Goal: Information Seeking & Learning: Learn about a topic

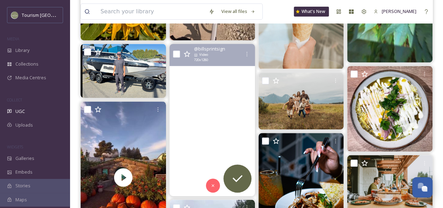
scroll to position [163, 0]
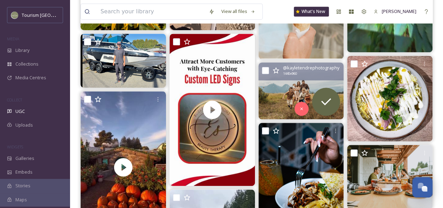
click at [280, 94] on img at bounding box center [302, 90] width 86 height 57
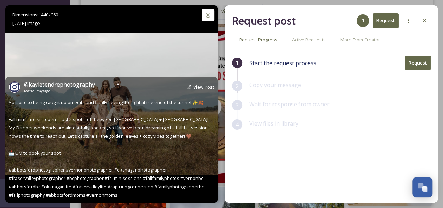
scroll to position [166, 0]
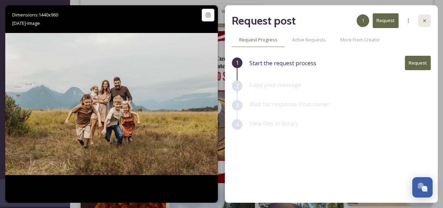
click at [426, 19] on icon at bounding box center [424, 20] width 3 height 3
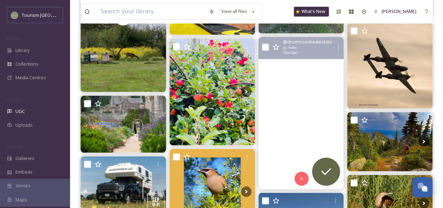
scroll to position [514, 0]
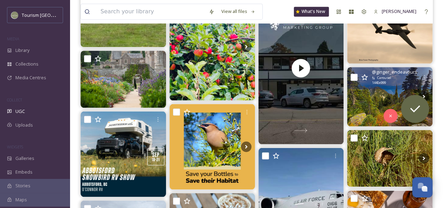
click at [375, 98] on img at bounding box center [390, 96] width 86 height 59
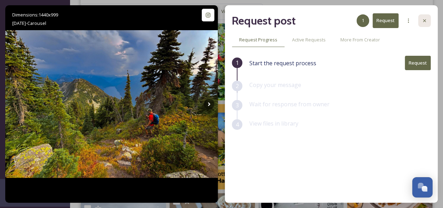
click at [422, 21] on icon at bounding box center [425, 21] width 6 height 6
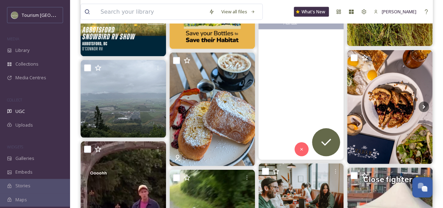
scroll to position [656, 0]
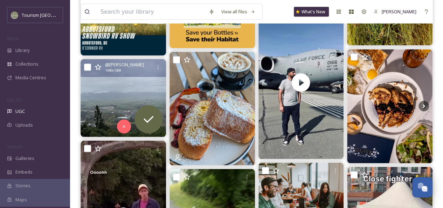
click at [111, 91] on img at bounding box center [124, 98] width 86 height 78
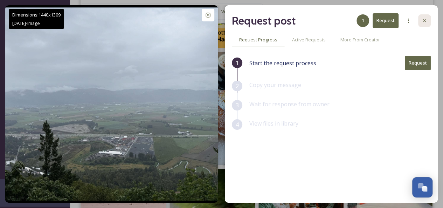
click at [423, 21] on icon at bounding box center [425, 21] width 6 height 6
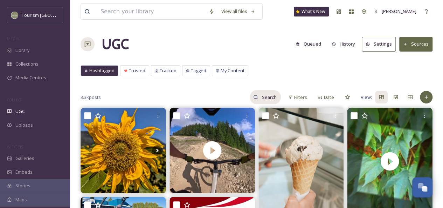
click at [270, 101] on input at bounding box center [269, 97] width 23 height 14
click at [234, 97] on input "explore [GEOGRAPHIC_DATA]" at bounding box center [238, 97] width 53 height 14
click at [274, 98] on icon at bounding box center [274, 97] width 5 height 5
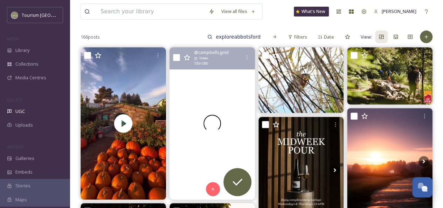
scroll to position [63, 0]
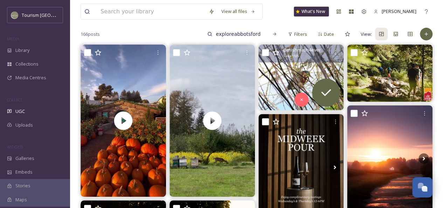
click at [306, 69] on img at bounding box center [302, 78] width 86 height 66
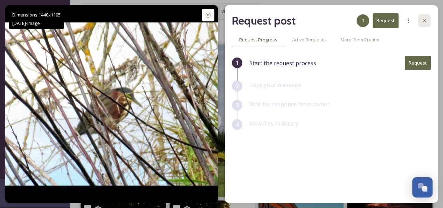
click at [424, 21] on icon at bounding box center [425, 21] width 6 height 6
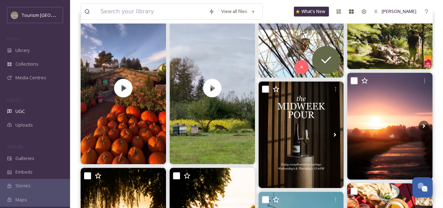
scroll to position [96, 0]
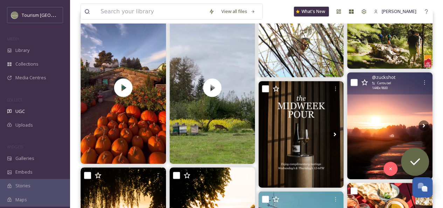
click at [397, 107] on img at bounding box center [390, 125] width 86 height 107
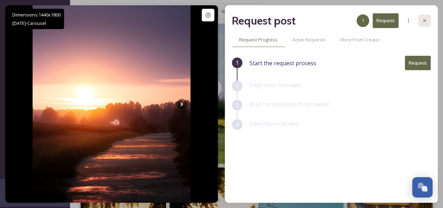
click at [423, 20] on icon at bounding box center [425, 21] width 6 height 6
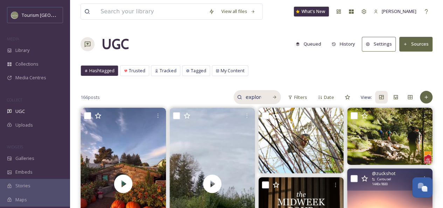
click at [250, 98] on input "exploreabbotsford" at bounding box center [253, 97] width 23 height 14
click at [217, 96] on input "exploreabbotsford" at bounding box center [238, 97] width 53 height 14
type input "#exploreabbotsford"
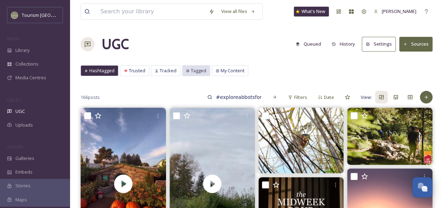
click at [193, 71] on span "Tagged" at bounding box center [198, 70] width 15 height 7
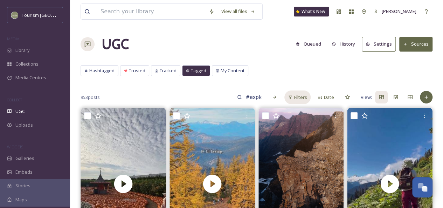
click at [294, 96] on div "Filters" at bounding box center [298, 97] width 26 height 14
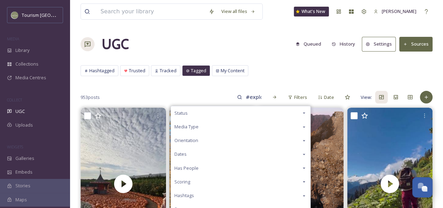
click at [202, 125] on div "Media Type" at bounding box center [240, 127] width 139 height 14
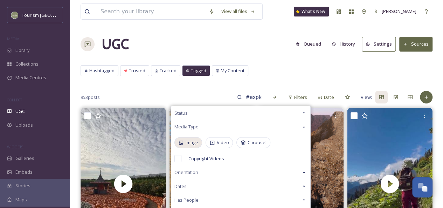
click at [192, 142] on span "Image" at bounding box center [192, 142] width 13 height 7
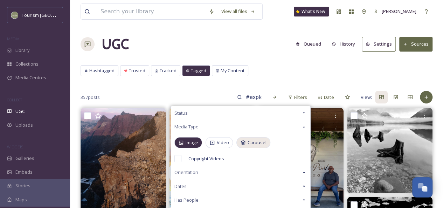
click at [248, 141] on span "Carousel" at bounding box center [257, 142] width 19 height 7
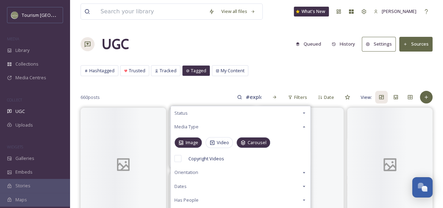
click at [165, 95] on div "660 posts #exploreabbotsford Filters Status Media Type Image Video Carousel Cop…" at bounding box center [257, 97] width 352 height 14
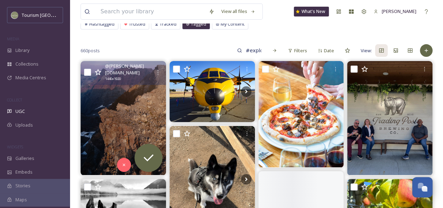
scroll to position [57, 0]
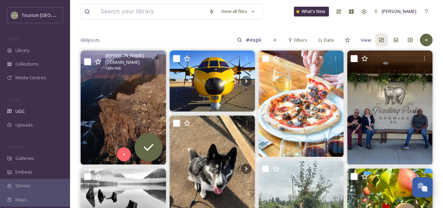
click at [124, 98] on img at bounding box center [124, 107] width 86 height 114
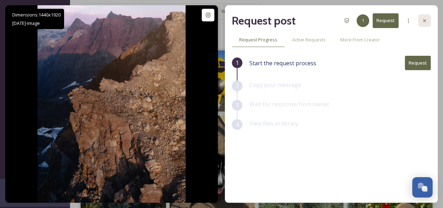
click at [425, 20] on icon at bounding box center [424, 20] width 3 height 3
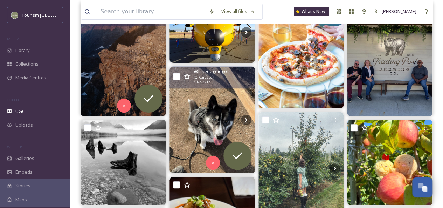
scroll to position [106, 0]
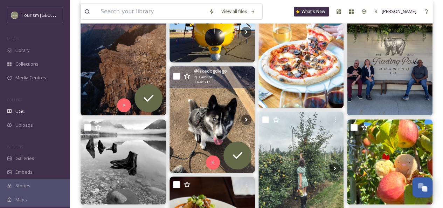
click at [210, 112] on img at bounding box center [213, 119] width 86 height 107
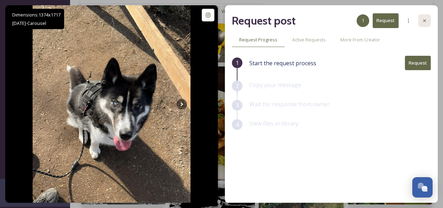
click at [426, 18] on icon at bounding box center [425, 21] width 6 height 6
